Goal: Transaction & Acquisition: Purchase product/service

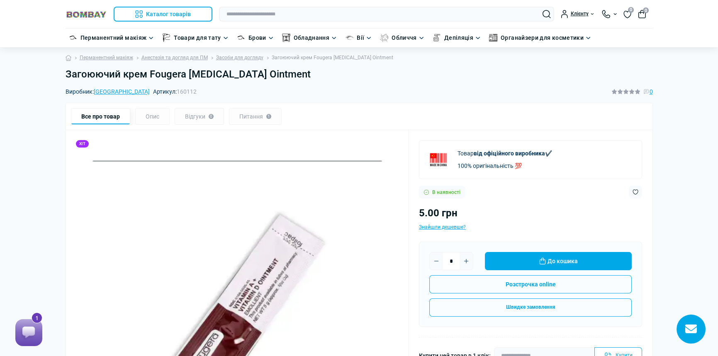
click at [254, 119] on div "Питання 1" at bounding box center [255, 116] width 53 height 17
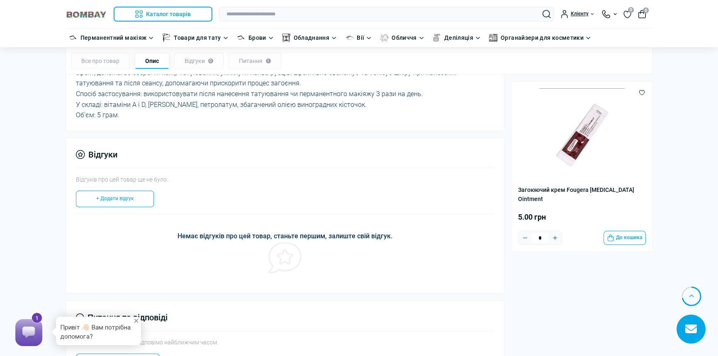
scroll to position [535, 0]
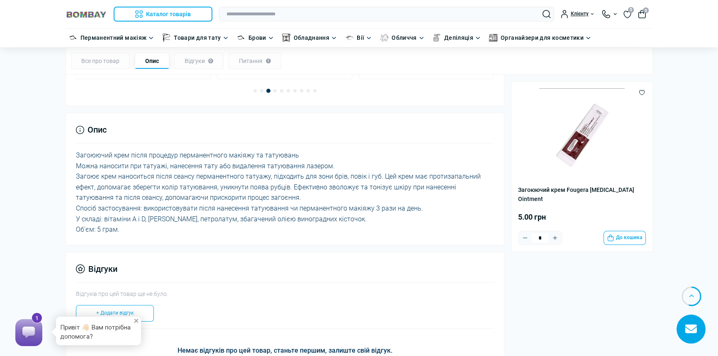
click at [89, 63] on div "Все про товар" at bounding box center [100, 61] width 59 height 17
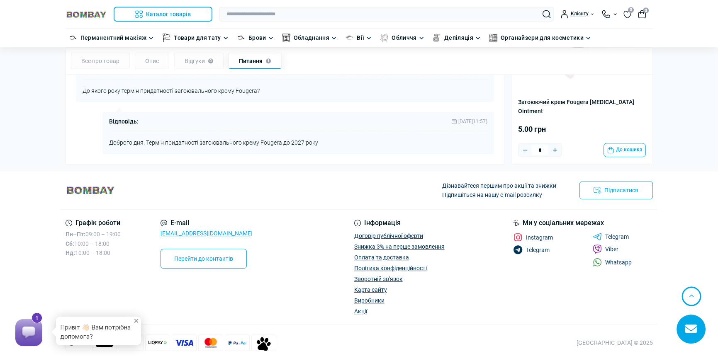
scroll to position [983, 0]
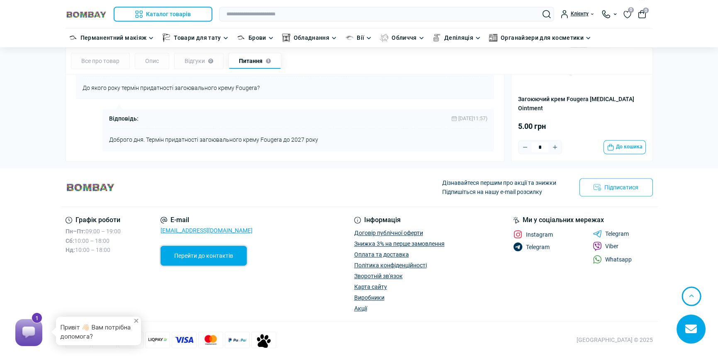
click at [227, 256] on link "Перейти до контактів" at bounding box center [204, 256] width 86 height 20
